Goal: Information Seeking & Learning: Learn about a topic

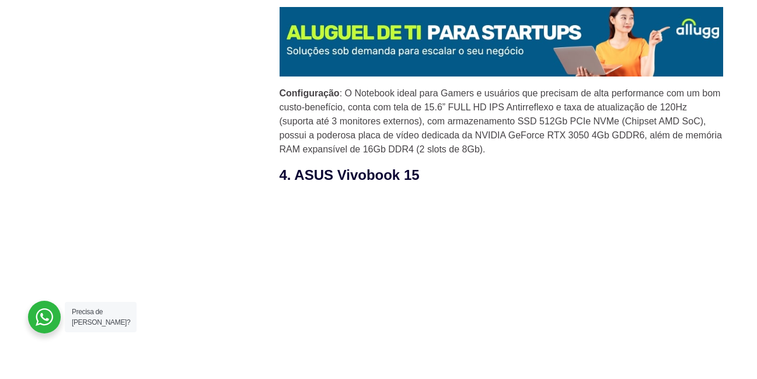
scroll to position [2511, 0]
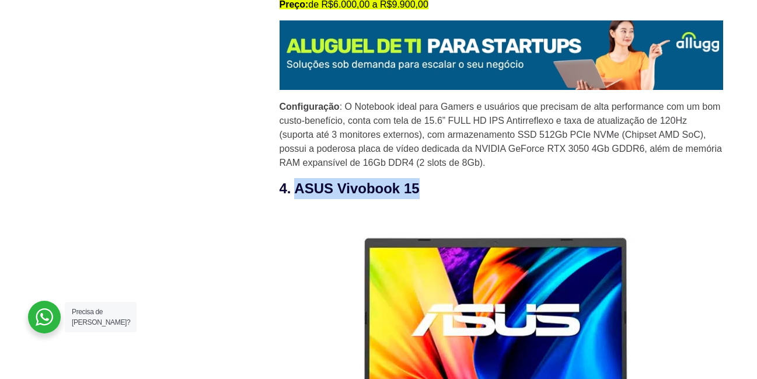
drag, startPoint x: 295, startPoint y: 157, endPoint x: 430, endPoint y: 154, distance: 134.9
click at [430, 178] on h3 "4. ASUS Vivobook 15" at bounding box center [502, 188] width 444 height 21
copy h3 "ASUS Vivobook 15"
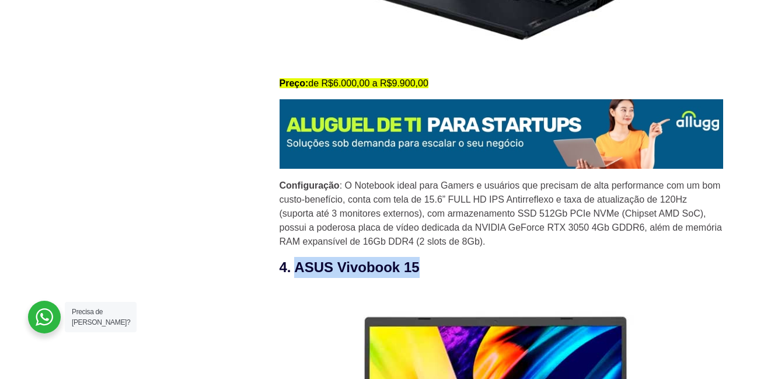
scroll to position [2453, 0]
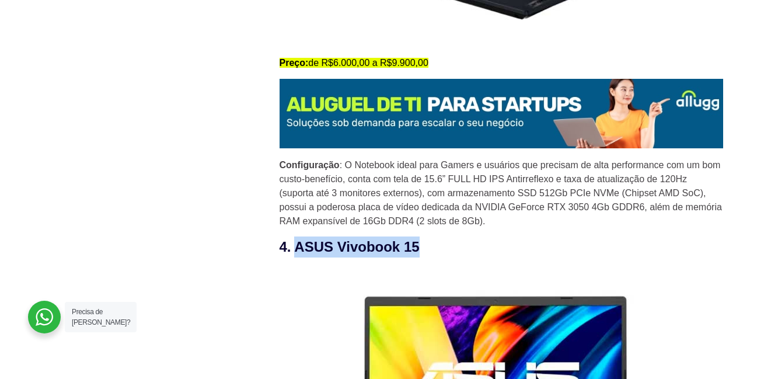
copy h3 "ASUS Vivobook 15"
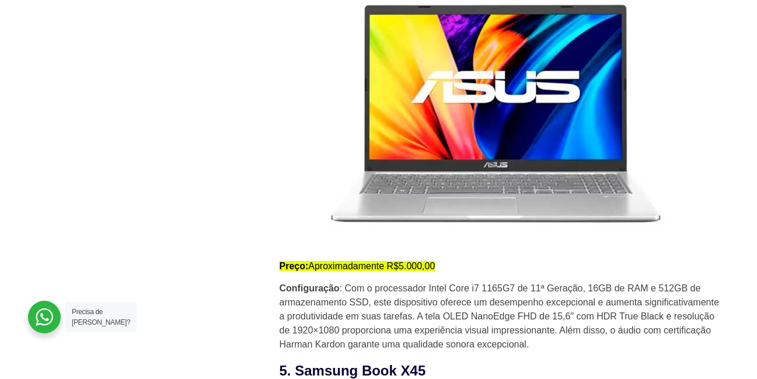
scroll to position [2745, 0]
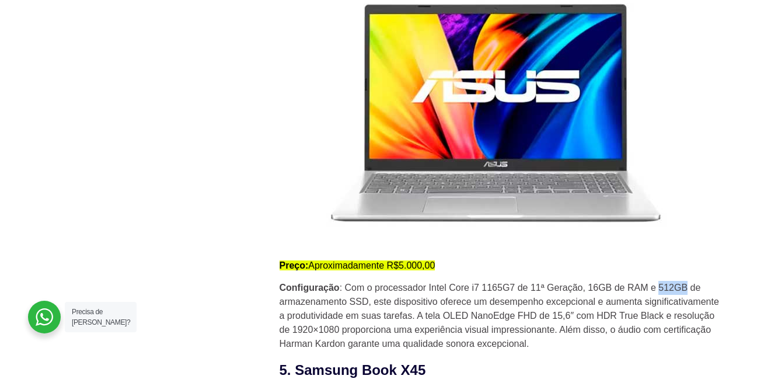
drag, startPoint x: 657, startPoint y: 256, endPoint x: 684, endPoint y: 255, distance: 26.9
click at [684, 281] on p "Configuração : Com o processador Intel Core i7 1165G7 de 11ª Geração, 16GB de R…" at bounding box center [502, 316] width 444 height 70
drag, startPoint x: 553, startPoint y: 283, endPoint x: 573, endPoint y: 284, distance: 19.9
click at [573, 284] on p "Configuração : Com o processador Intel Core i7 1165G7 de 11ª Geração, 16GB de R…" at bounding box center [502, 316] width 444 height 70
click at [481, 319] on p "Configuração : Com o processador Intel Core i7 1165G7 de 11ª Geração, 16GB de R…" at bounding box center [502, 316] width 444 height 70
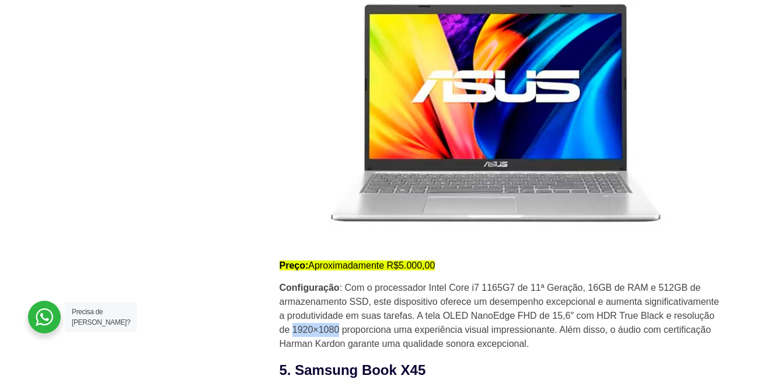
drag, startPoint x: 291, startPoint y: 297, endPoint x: 357, endPoint y: 301, distance: 66.1
click at [336, 294] on p "Configuração : Com o processador Intel Core i7 1165G7 de 11ª Geração, 16GB de R…" at bounding box center [502, 316] width 444 height 70
click at [482, 310] on p "Configuração : Com o processador Intel Core i7 1165G7 de 11ª Geração, 16GB de R…" at bounding box center [502, 316] width 444 height 70
drag, startPoint x: 442, startPoint y: 286, endPoint x: 467, endPoint y: 283, distance: 25.2
click at [467, 283] on p "Configuração : Com o processador Intel Core i7 1165G7 de 11ª Geração, 16GB de R…" at bounding box center [502, 316] width 444 height 70
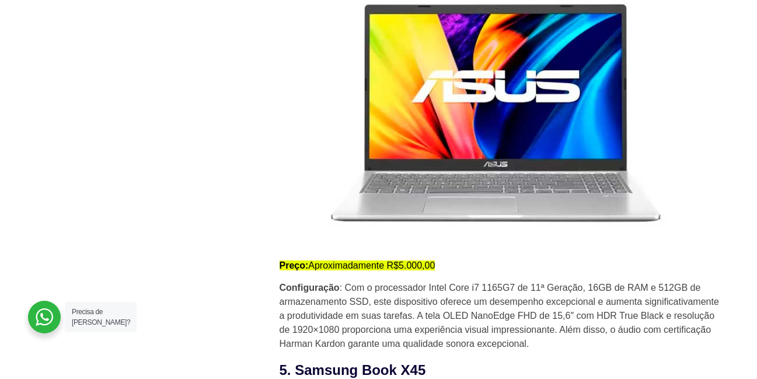
click at [446, 311] on p "Configuração : Com o processador Intel Core i7 1165G7 de 11ª Geração, 16GB de R…" at bounding box center [502, 316] width 444 height 70
drag, startPoint x: 587, startPoint y: 256, endPoint x: 611, endPoint y: 256, distance: 23.9
click at [611, 281] on p "Configuração : Com o processador Intel Core i7 1165G7 de 11ª Geração, 16GB de R…" at bounding box center [502, 316] width 444 height 70
click at [621, 290] on p "Configuração : Com o processador Intel Core i7 1165G7 de 11ª Geração, 16GB de R…" at bounding box center [502, 316] width 444 height 70
drag, startPoint x: 348, startPoint y: 268, endPoint x: 392, endPoint y: 268, distance: 44.4
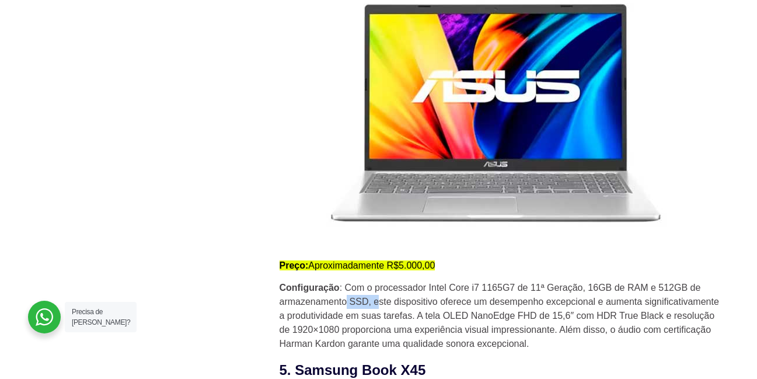
click at [387, 281] on p "Configuração : Com o processador Intel Core i7 1165G7 de 11ª Geração, 16GB de R…" at bounding box center [502, 316] width 444 height 70
click at [621, 283] on p "Configuração : Com o processador Intel Core i7 1165G7 de 11ª Geração, 16GB de R…" at bounding box center [502, 316] width 444 height 70
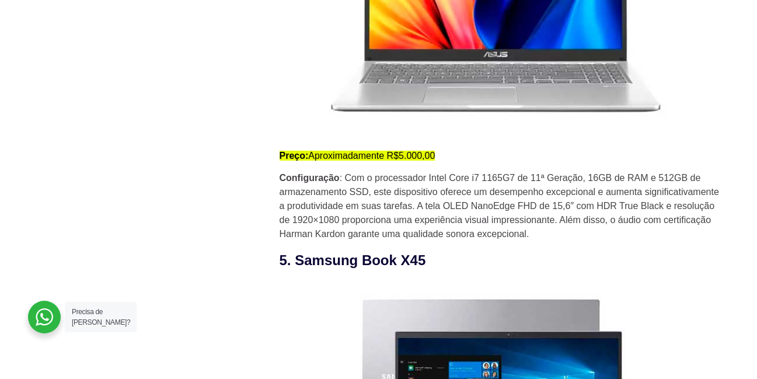
scroll to position [2862, 0]
